Goal: Task Accomplishment & Management: Use online tool/utility

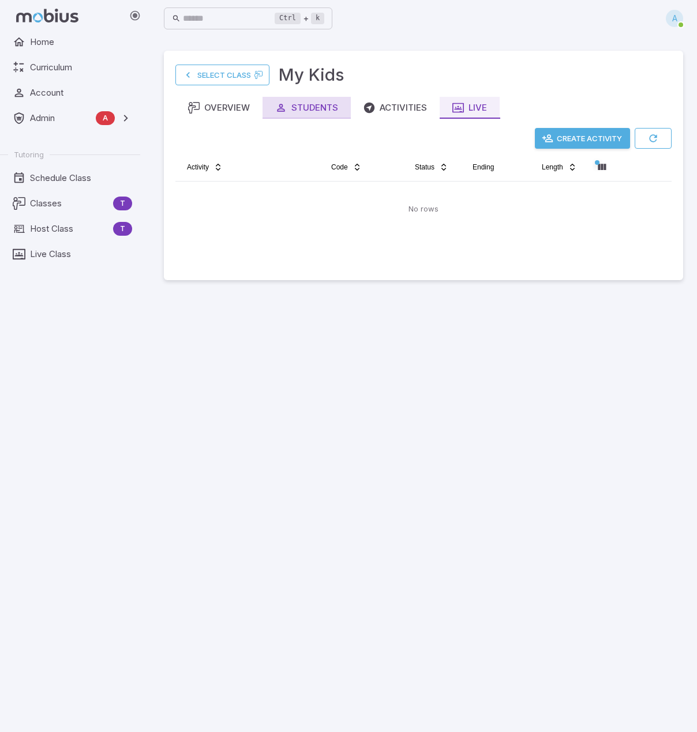
click at [306, 109] on div "Students" at bounding box center [306, 107] width 63 height 13
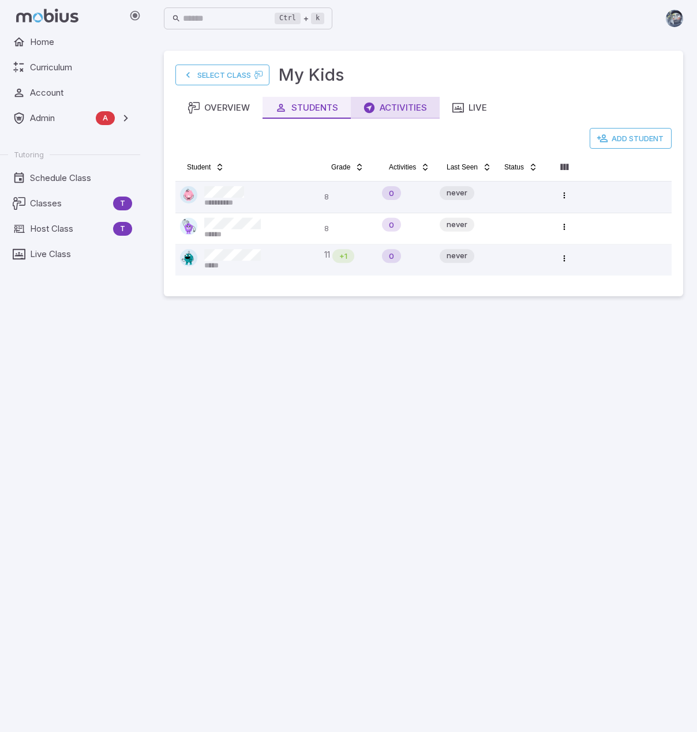
click at [383, 103] on div "Activities" at bounding box center [394, 107] width 63 height 13
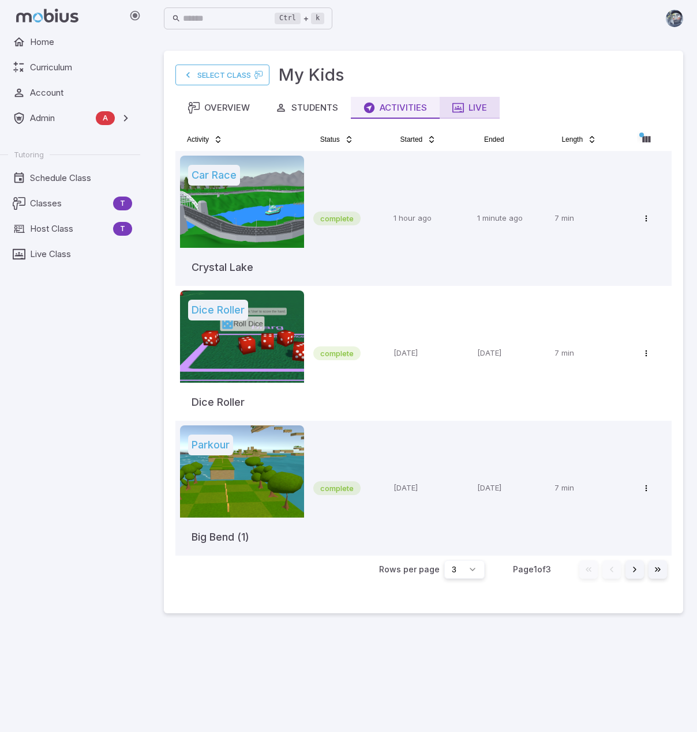
click at [462, 106] on icon "button" at bounding box center [458, 108] width 12 height 12
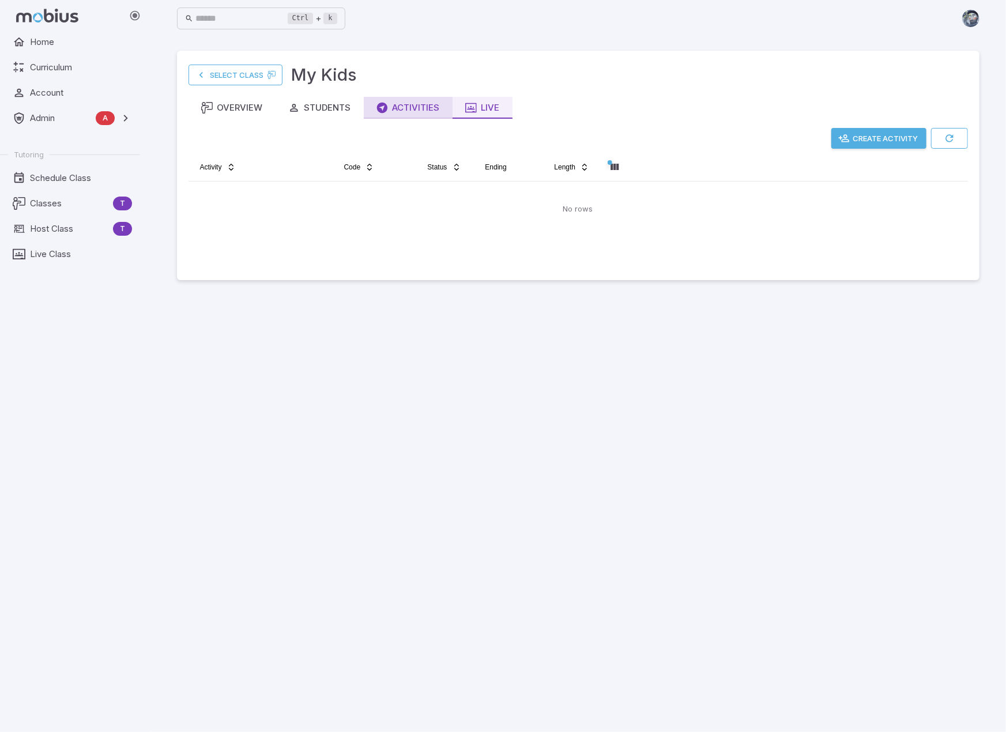
click at [386, 107] on icon "button" at bounding box center [383, 108] width 12 height 12
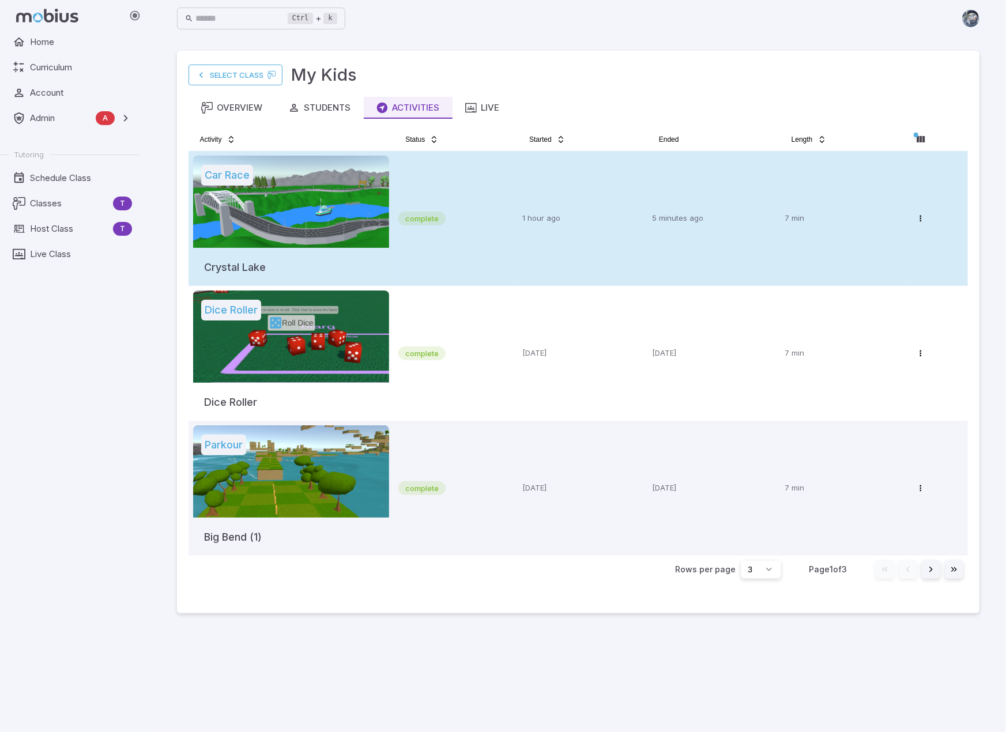
click at [332, 210] on div at bounding box center [291, 202] width 197 height 92
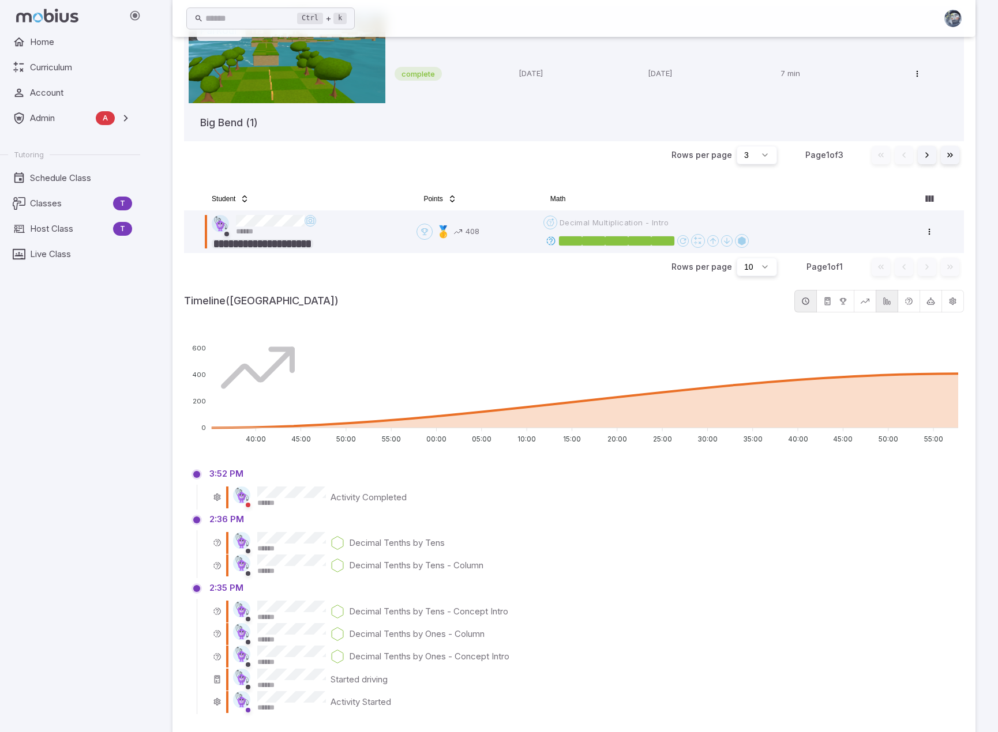
scroll to position [431, 0]
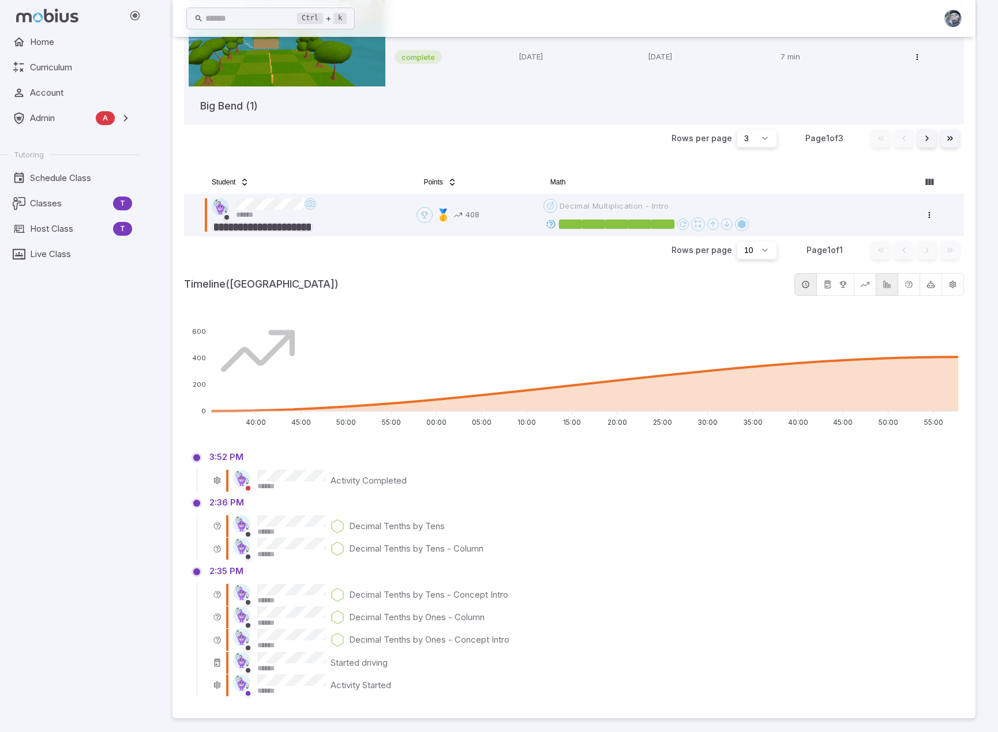
click at [652, 296] on div "Student Points Math ****** Open menu 🥇 408 Open menu Decimal Multiplication - I…" at bounding box center [574, 435] width 780 height 528
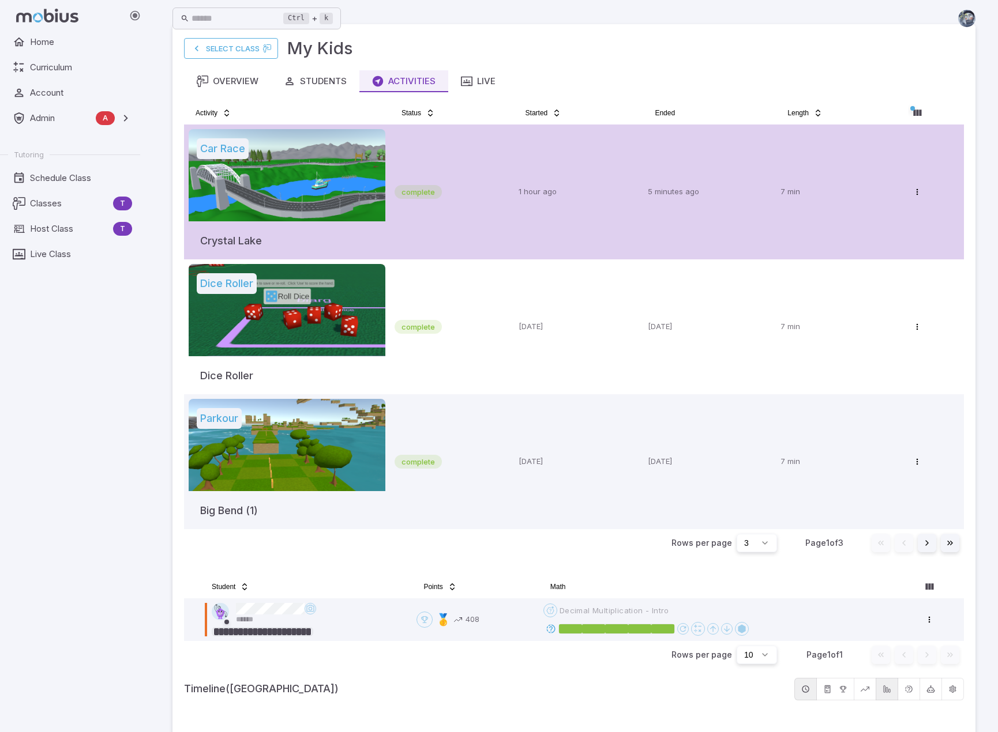
scroll to position [0, 0]
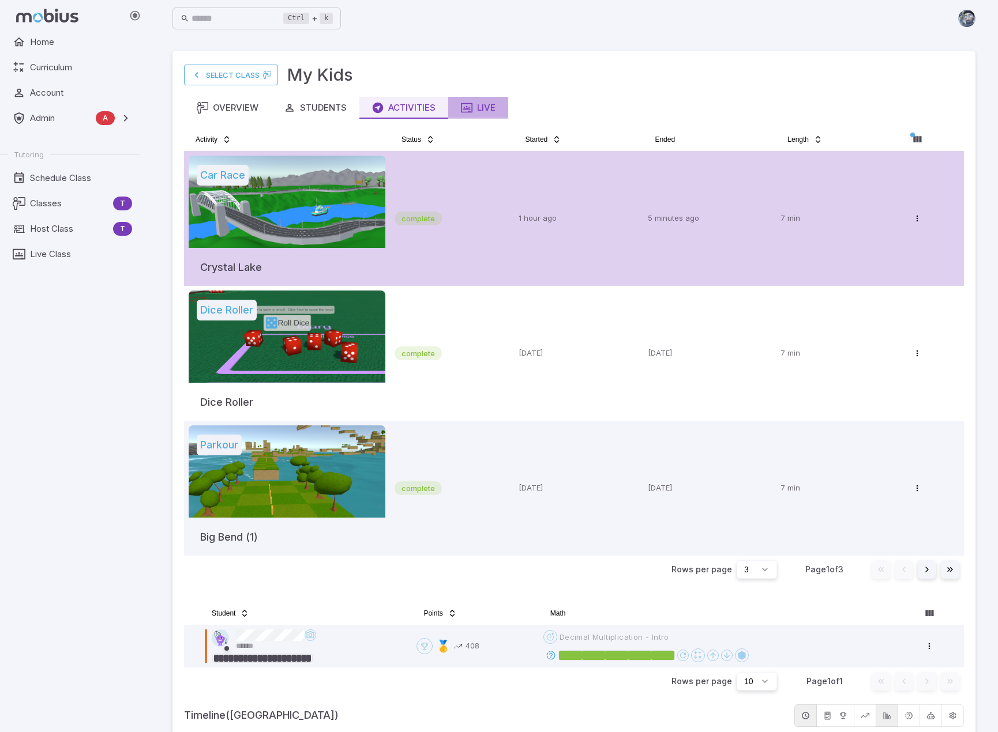
click at [479, 110] on div "Live" at bounding box center [478, 107] width 35 height 13
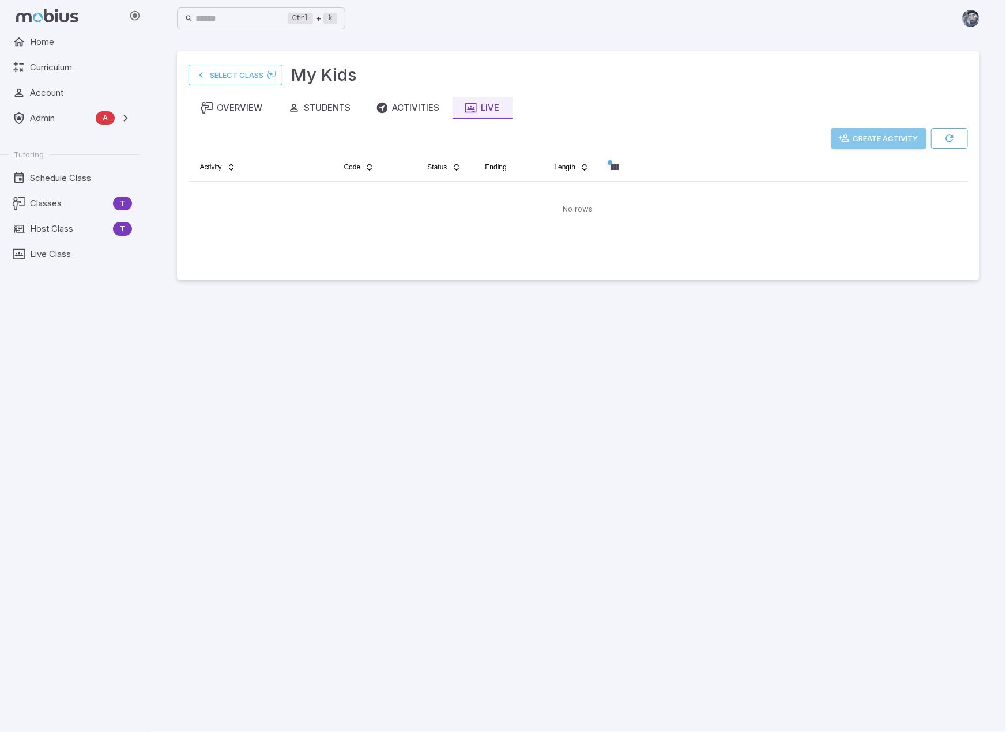
click at [696, 130] on button "Create Activity" at bounding box center [879, 138] width 95 height 21
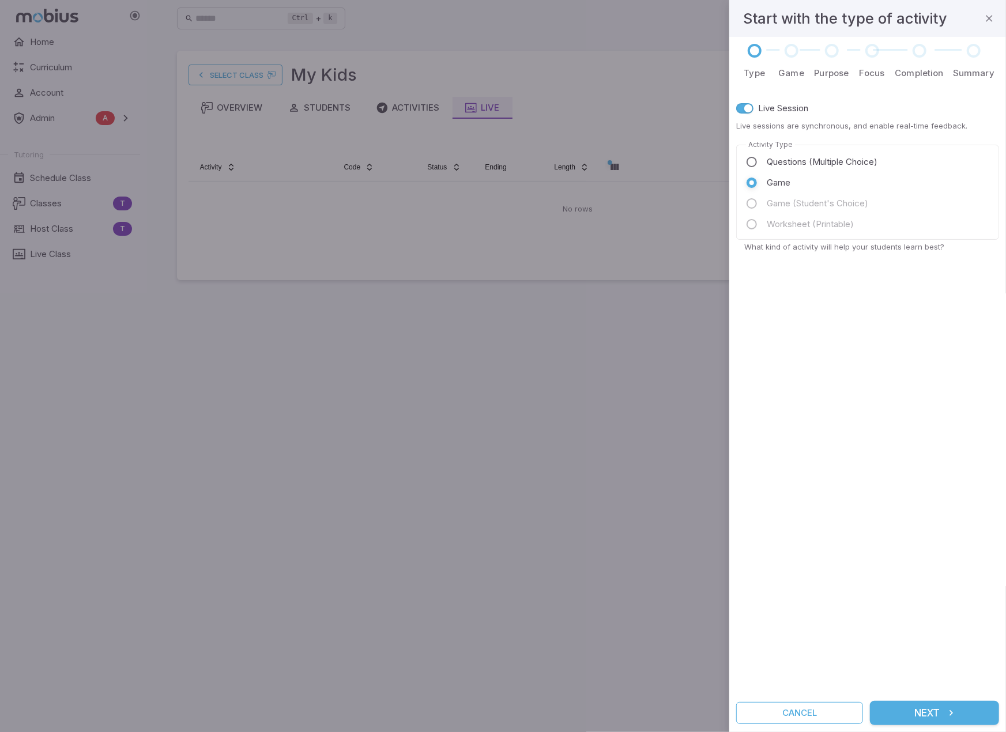
click at [696, 712] on icon "submit" at bounding box center [952, 714] width 12 height 12
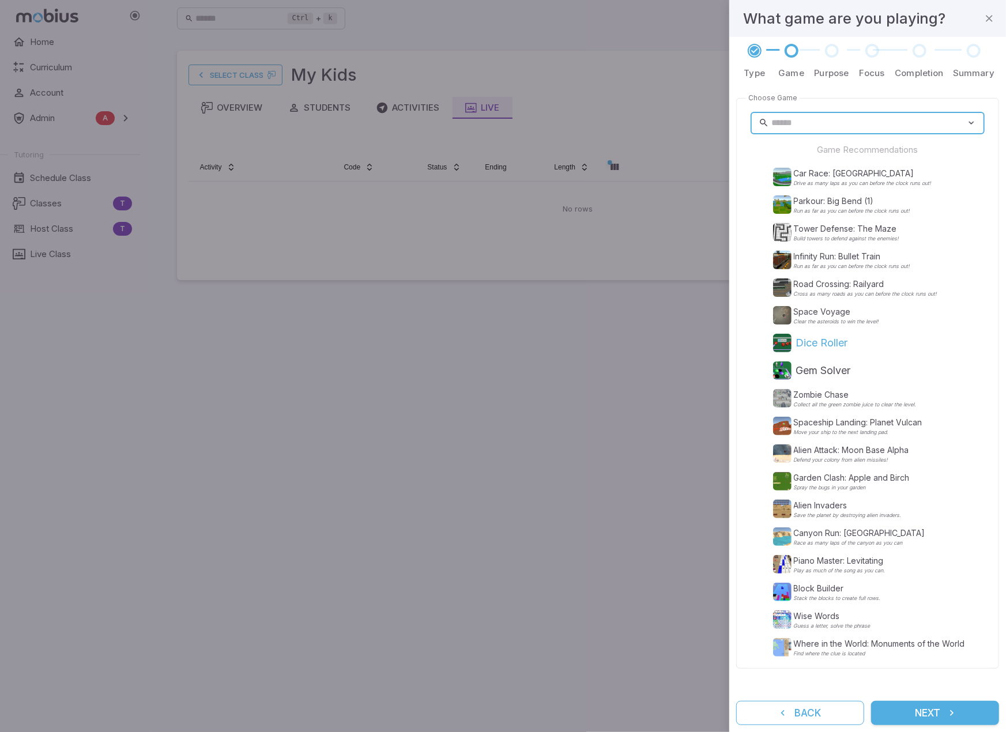
click at [696, 341] on p "Dice Roller" at bounding box center [822, 343] width 52 height 16
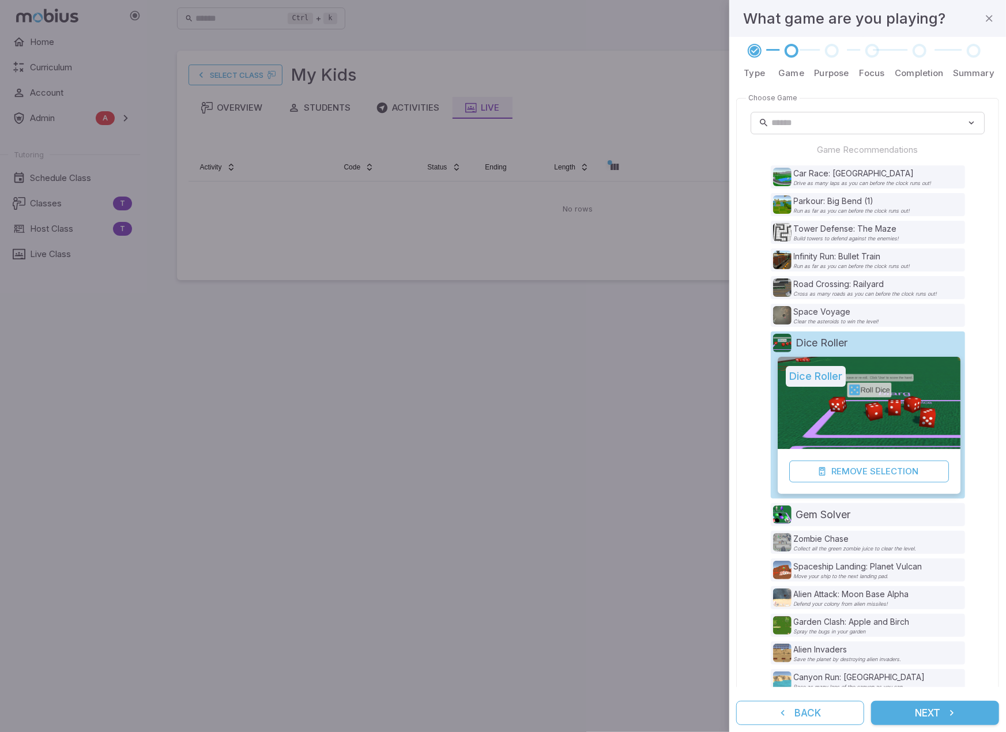
click at [696, 703] on button "Next" at bounding box center [935, 713] width 128 height 24
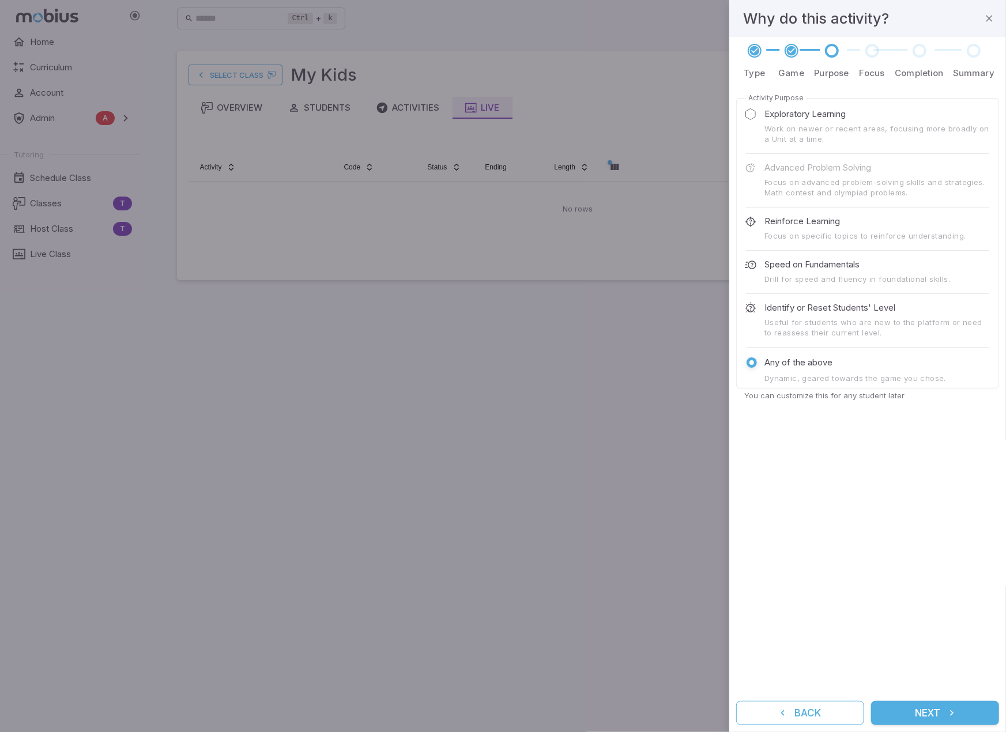
click at [696, 706] on button "Next" at bounding box center [935, 713] width 128 height 24
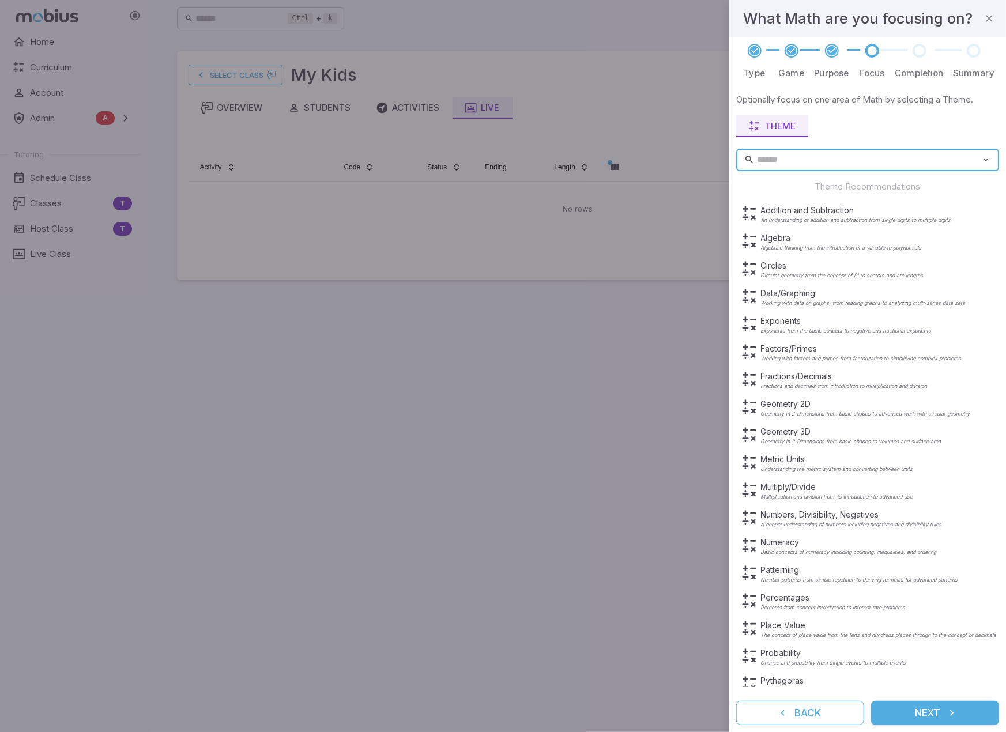
click at [696, 706] on button "Next" at bounding box center [935, 713] width 128 height 24
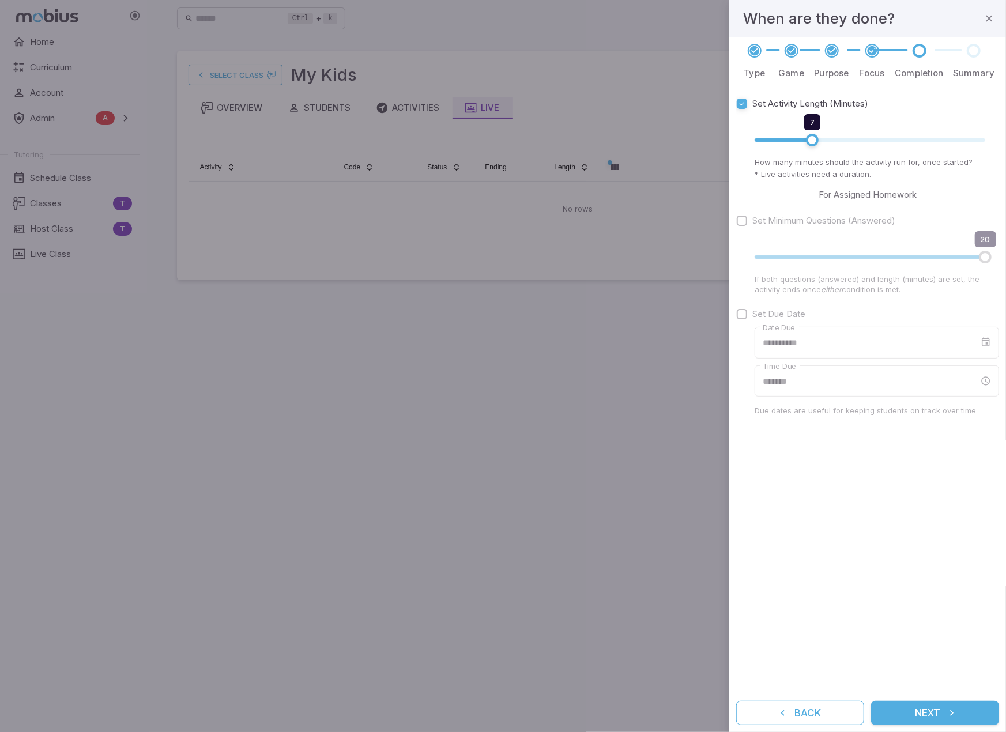
click at [696, 706] on button "Next" at bounding box center [935, 713] width 128 height 24
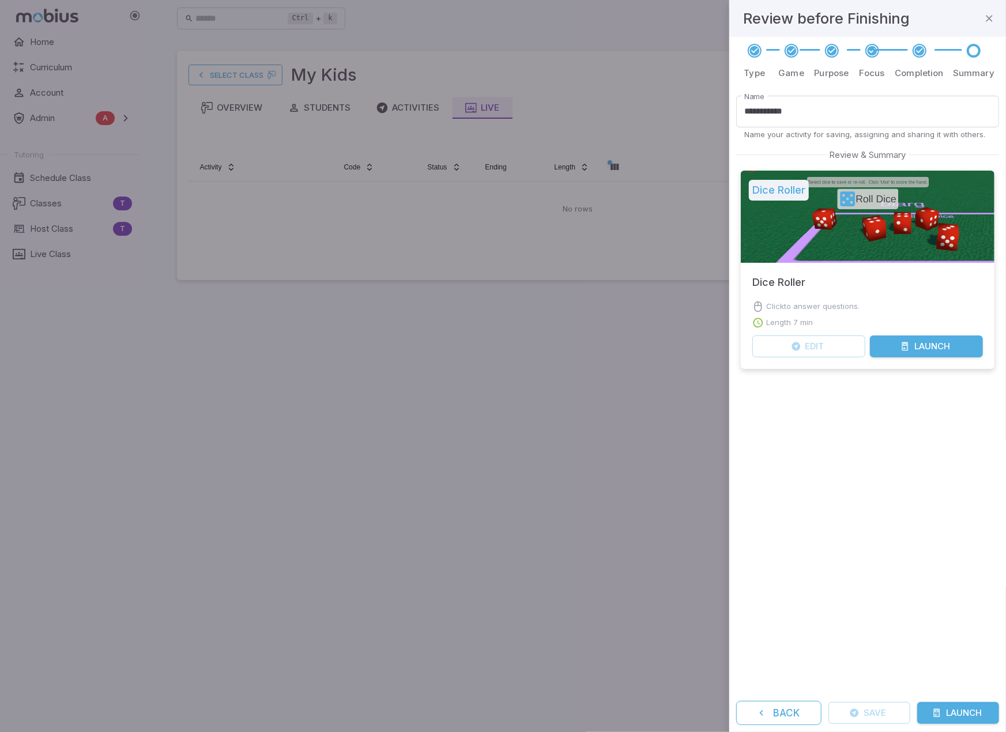
click at [696, 348] on button "Launch" at bounding box center [926, 347] width 113 height 22
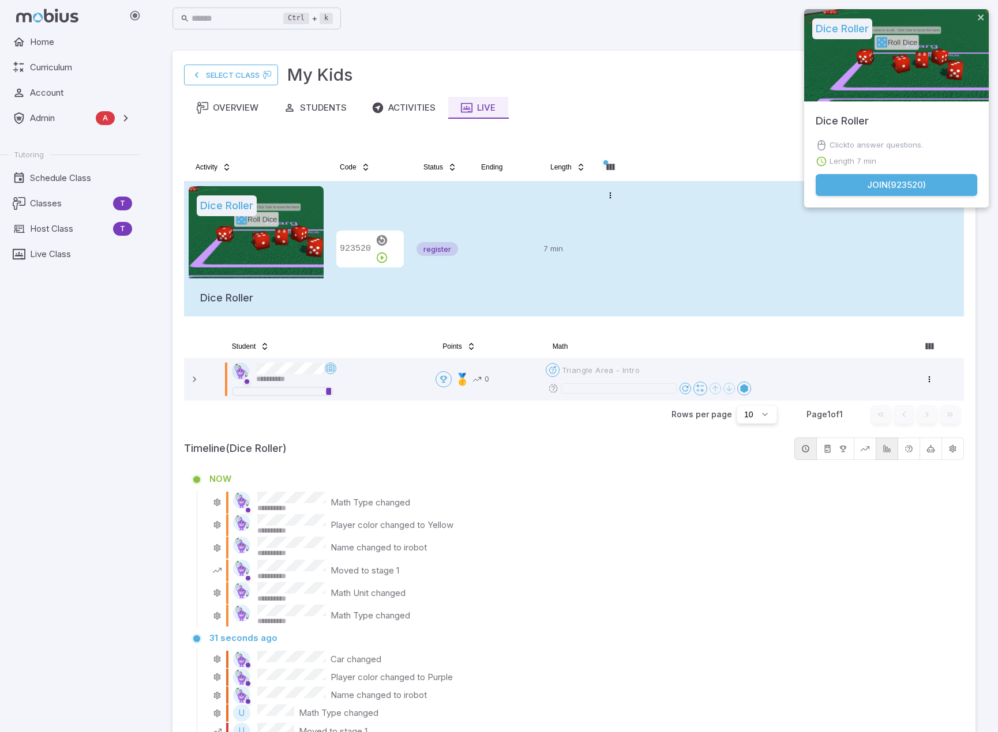
drag, startPoint x: 662, startPoint y: 305, endPoint x: 656, endPoint y: 299, distance: 8.2
click at [662, 305] on tr "Dice Roller Dice Roller 923520 register 7 min Open menu" at bounding box center [574, 249] width 780 height 135
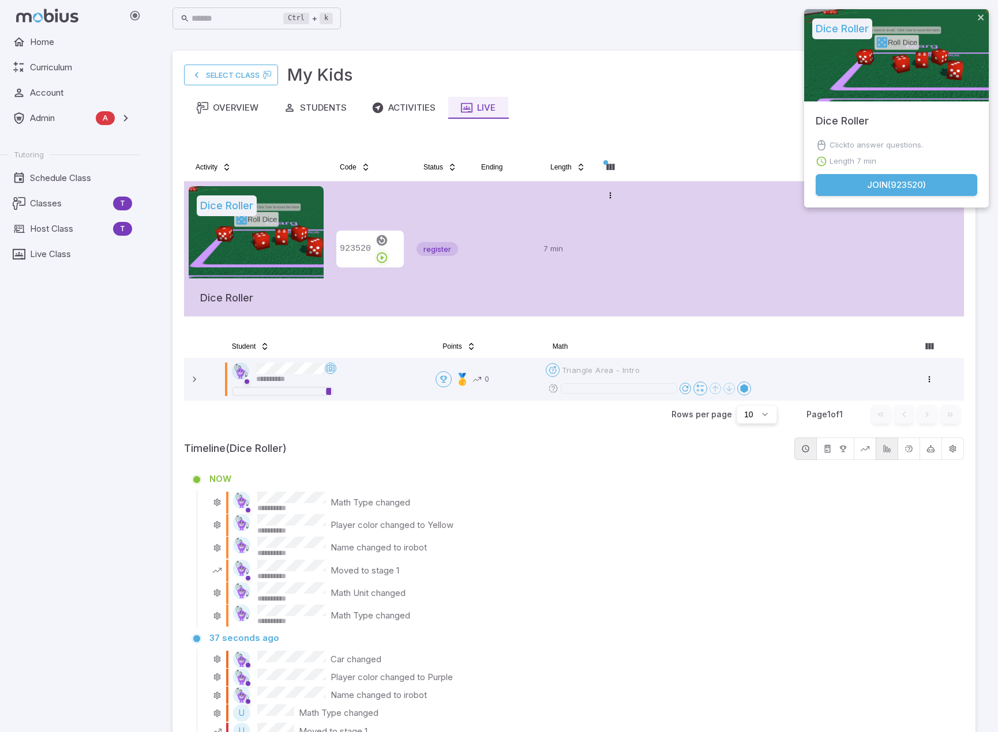
click at [388, 251] on icon "button" at bounding box center [381, 257] width 13 height 13
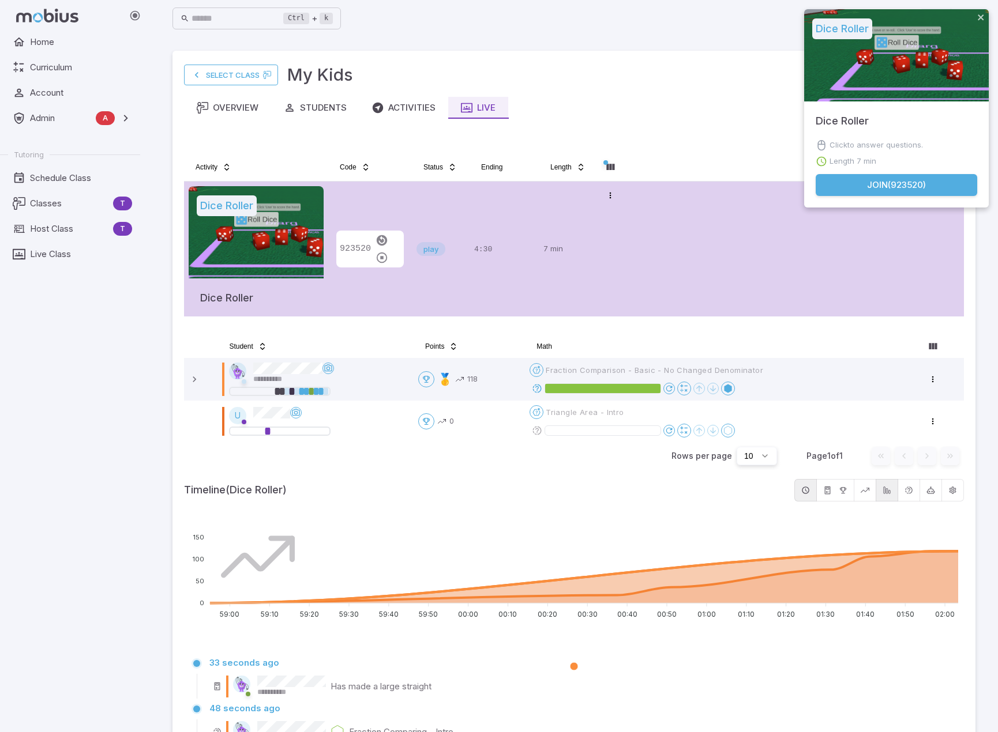
click at [660, 70] on div "Select Class My Kids" at bounding box center [574, 74] width 780 height 25
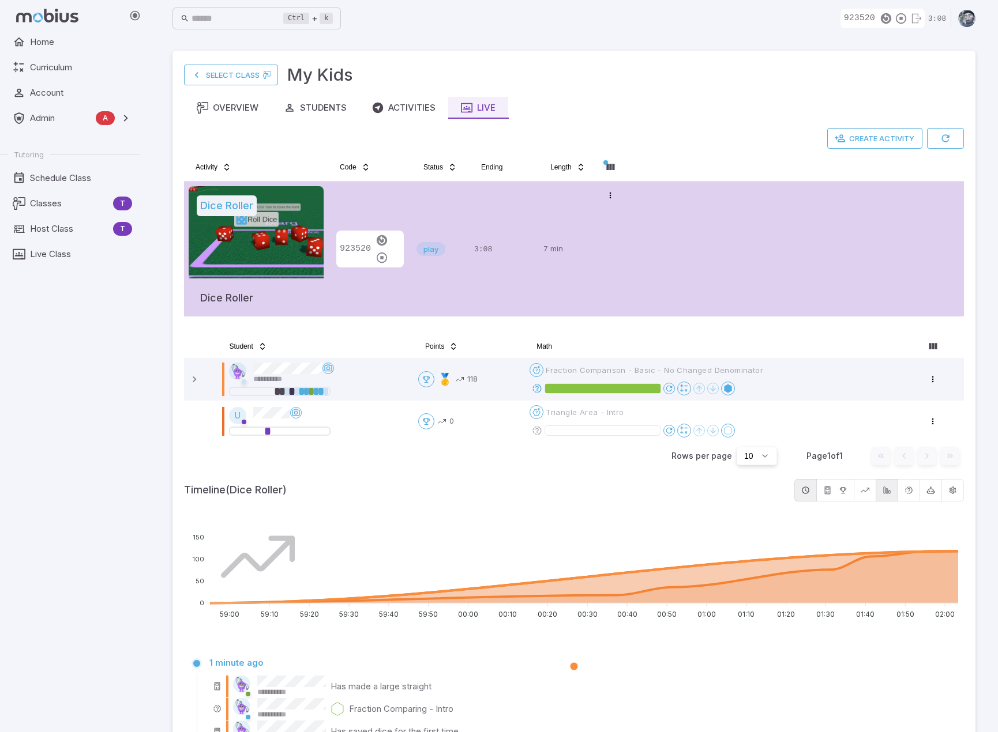
click at [119, 582] on div "Home Curriculum Account Admin A Accounts Finance Testing Tutoring Schedule Clas…" at bounding box center [74, 381] width 149 height 701
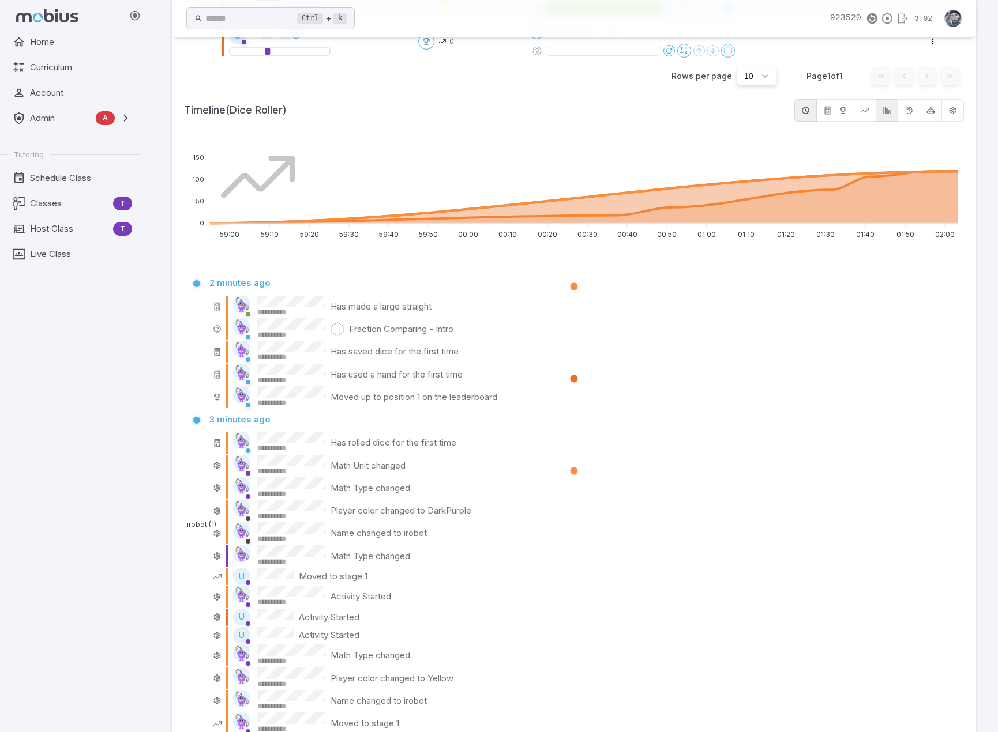
scroll to position [303, 0]
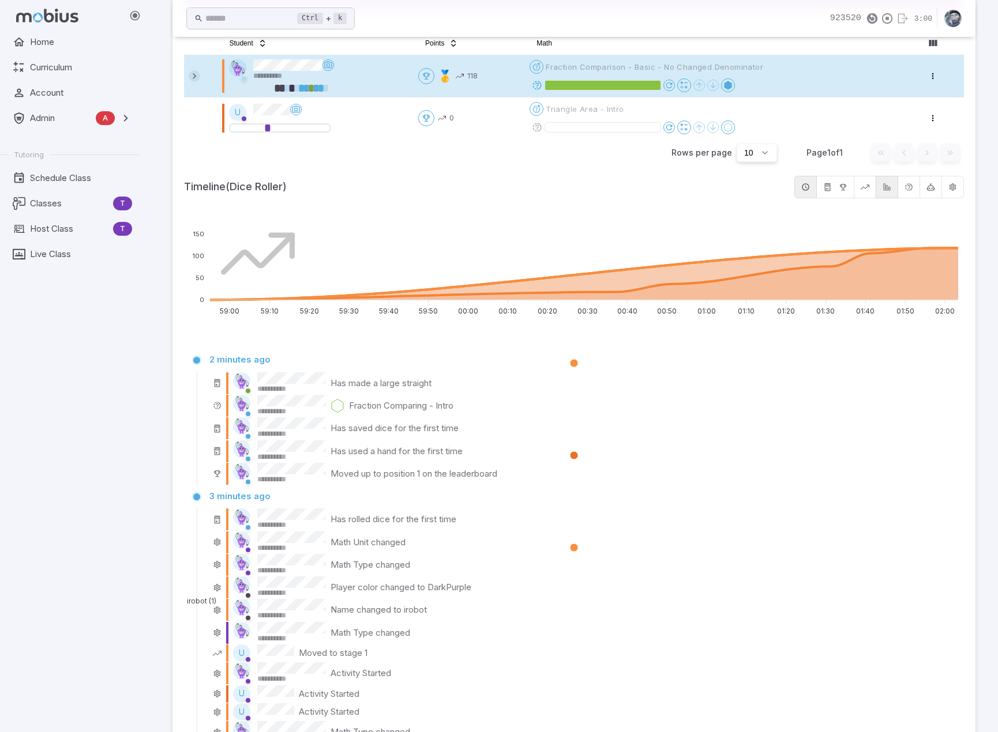
click at [192, 77] on icon at bounding box center [195, 76] width 12 height 12
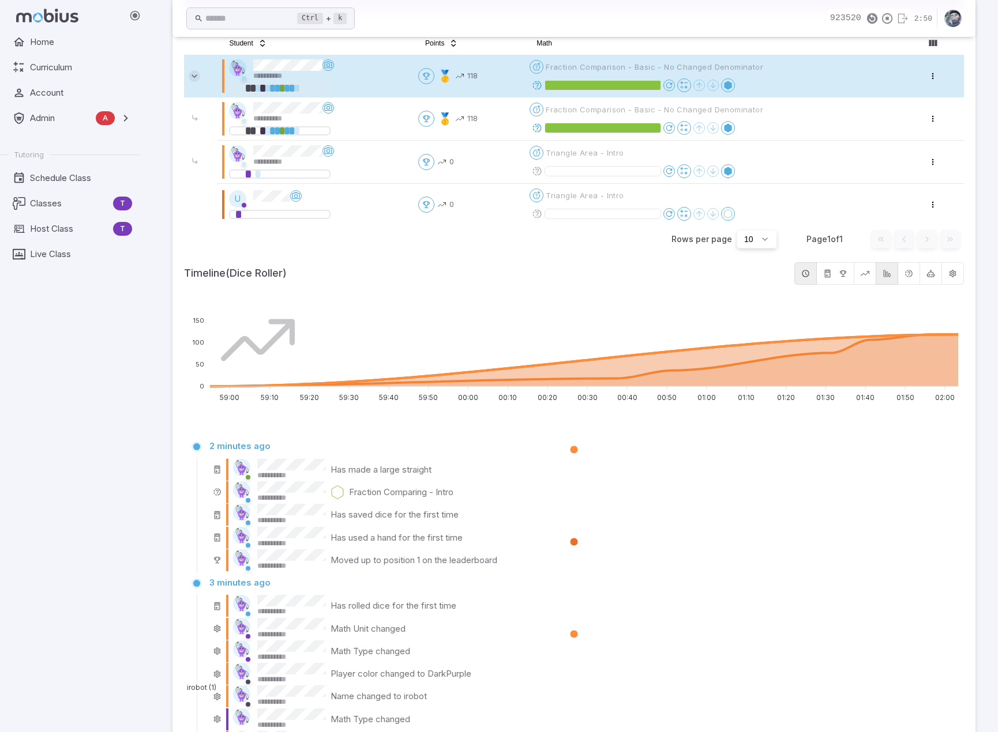
click at [194, 80] on icon at bounding box center [195, 76] width 12 height 12
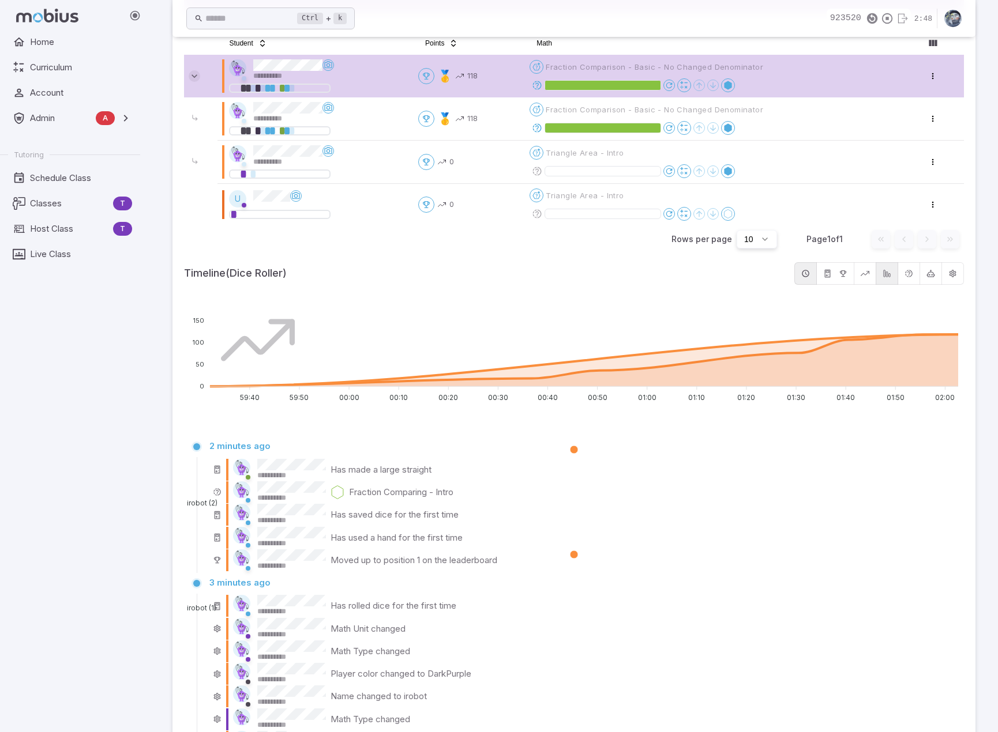
click at [197, 74] on icon at bounding box center [195, 76] width 12 height 12
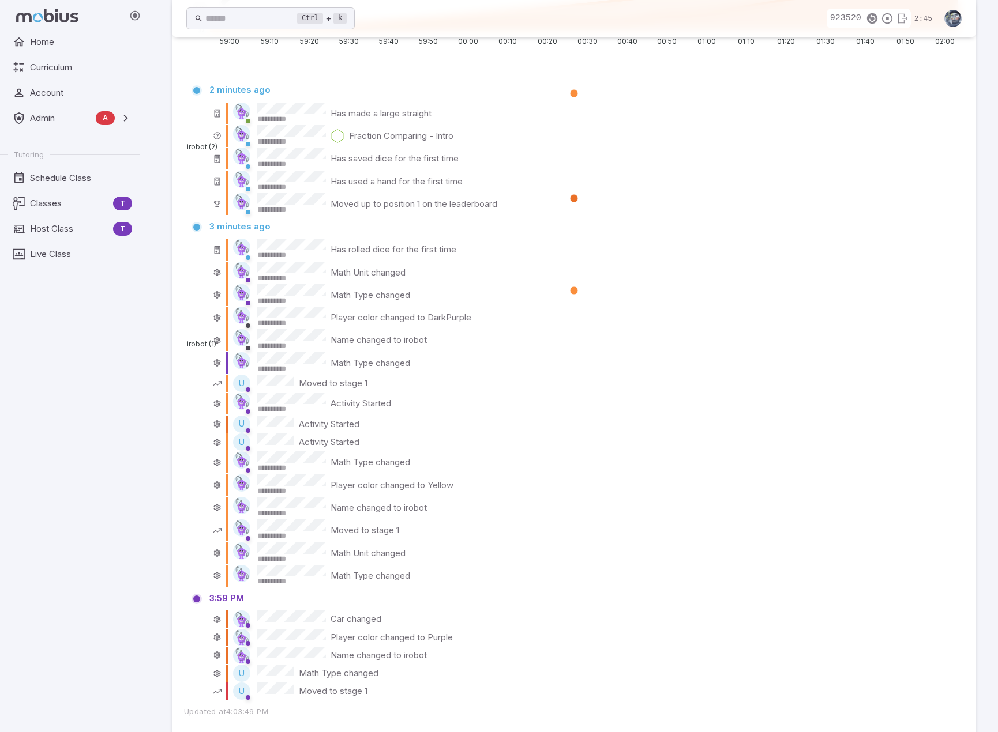
scroll to position [592, 0]
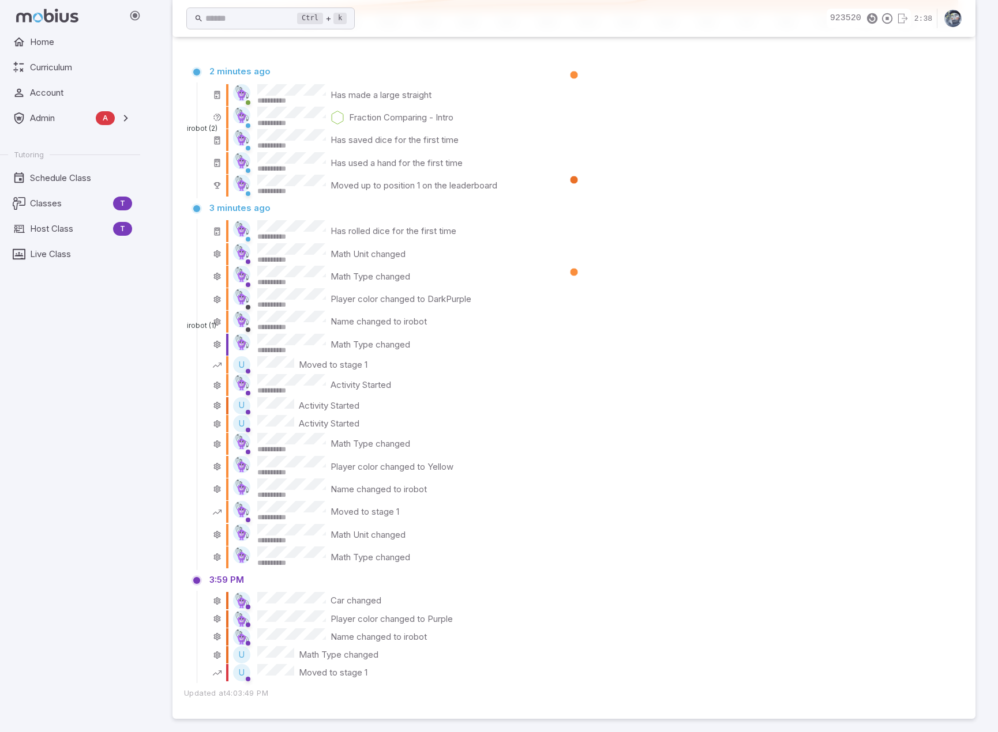
click at [117, 468] on div "Home Curriculum Account Admin A Accounts Finance Testing Tutoring Schedule Clas…" at bounding box center [74, 381] width 149 height 701
